Goal: Information Seeking & Learning: Learn about a topic

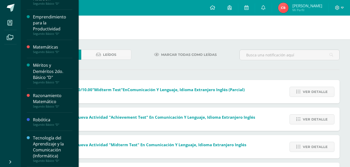
scroll to position [310, 0]
click at [46, 143] on div "Tecnología del Aprendizaje y la Comunicación (Informática)" at bounding box center [52, 147] width 39 height 24
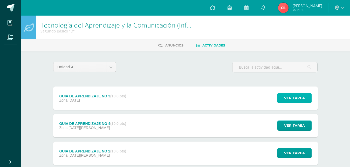
click at [297, 93] on span "Ver tarea" at bounding box center [294, 98] width 21 height 10
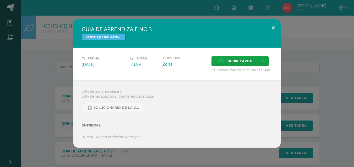
click at [273, 33] on button at bounding box center [273, 28] width 15 height 18
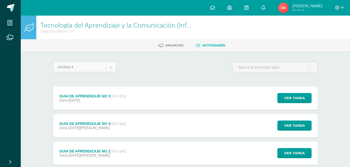
click at [99, 68] on body "Mis cursos Archivos Cerrar panel Artes Industriales Segundo Básico "D" Ciencias…" at bounding box center [175, 154] width 350 height 309
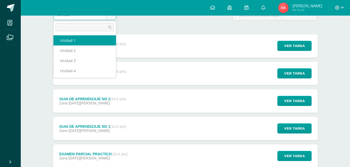
scroll to position [53, 0]
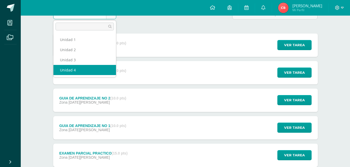
drag, startPoint x: 100, startPoint y: 65, endPoint x: 99, endPoint y: 67, distance: 2.6
click at [99, 67] on ul "Unidad 1 Unidad 2 Unidad 3 Unidad 4" at bounding box center [84, 54] width 63 height 45
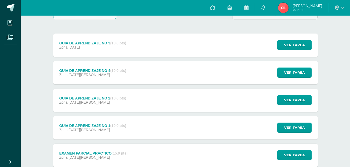
scroll to position [26, 0]
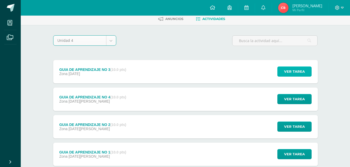
click at [303, 67] on span "Ver tarea" at bounding box center [294, 72] width 21 height 10
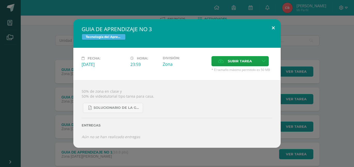
click at [274, 32] on button at bounding box center [273, 28] width 15 height 18
